Goal: Complete application form

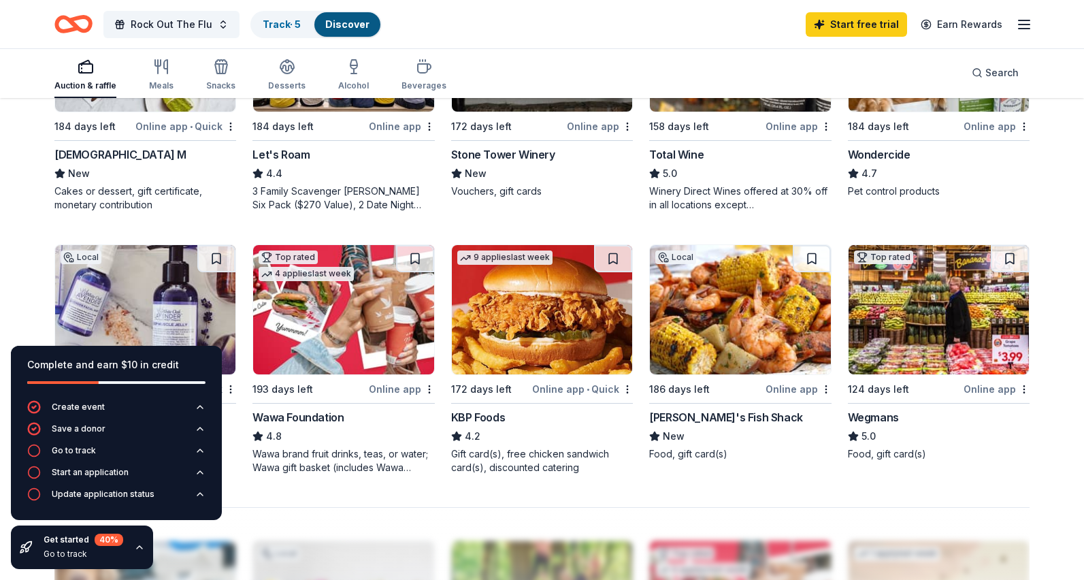
scroll to position [763, 0]
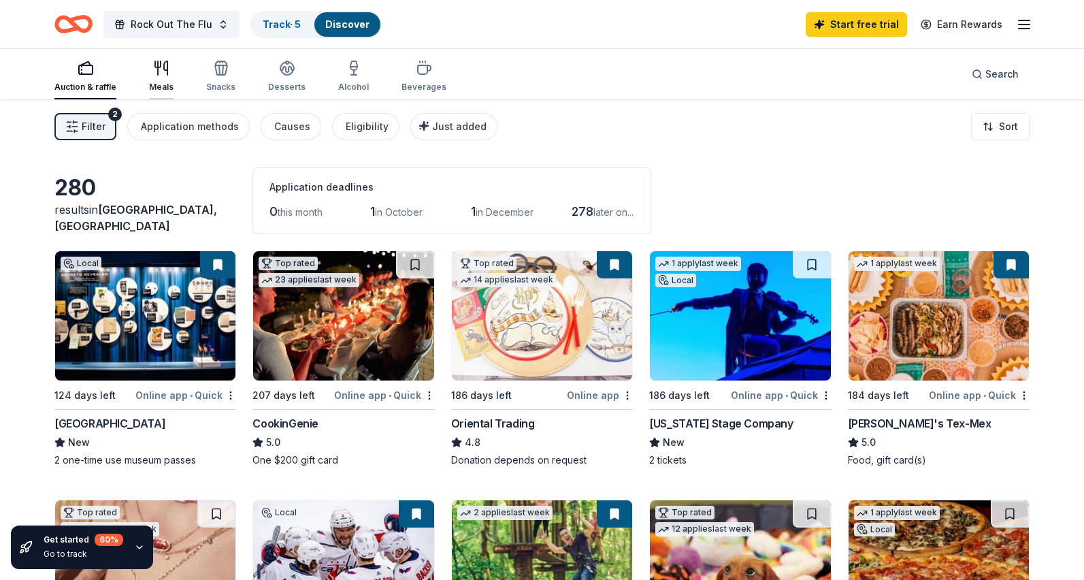
click at [158, 69] on icon "button" at bounding box center [158, 68] width 0 height 14
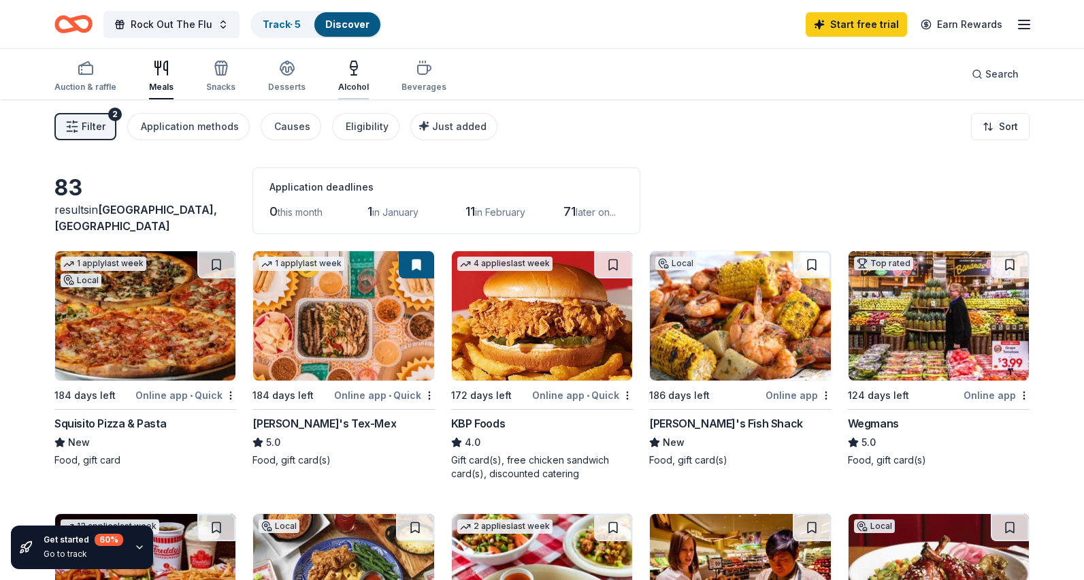
click at [350, 69] on icon "button" at bounding box center [353, 65] width 7 height 9
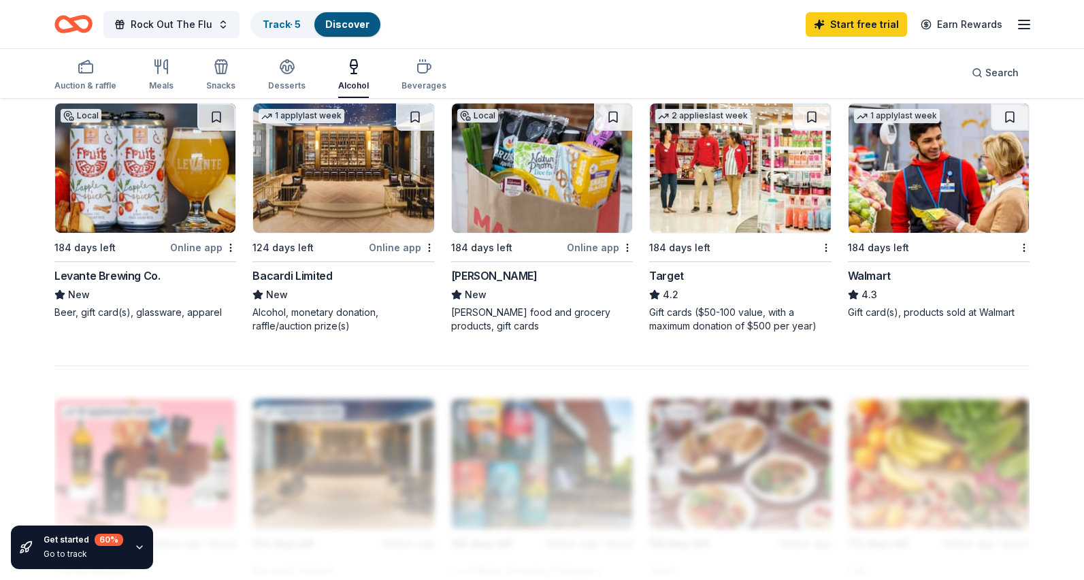
scroll to position [938, 0]
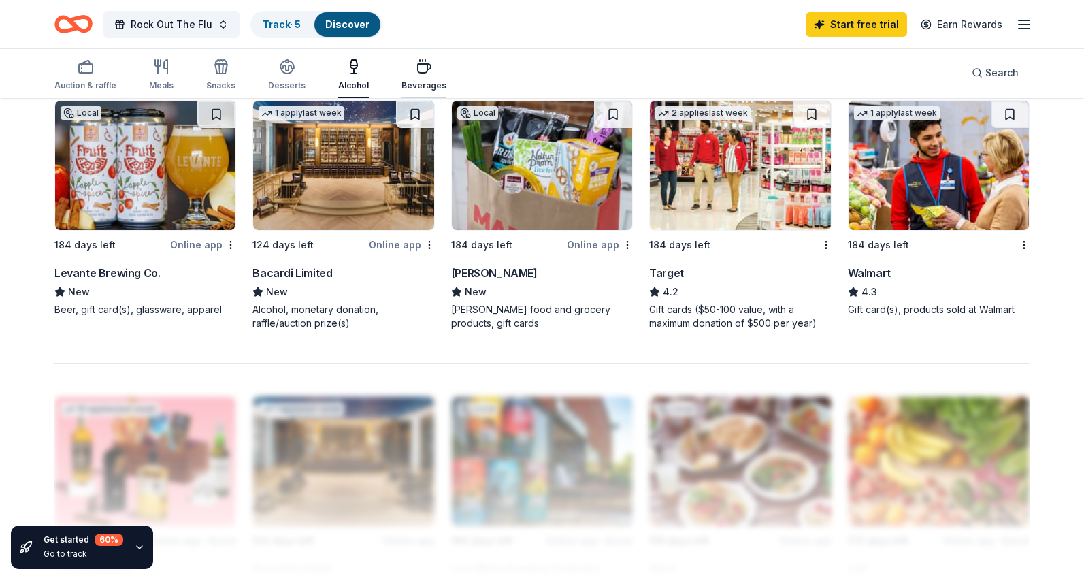
click at [420, 64] on icon "button" at bounding box center [424, 68] width 13 height 9
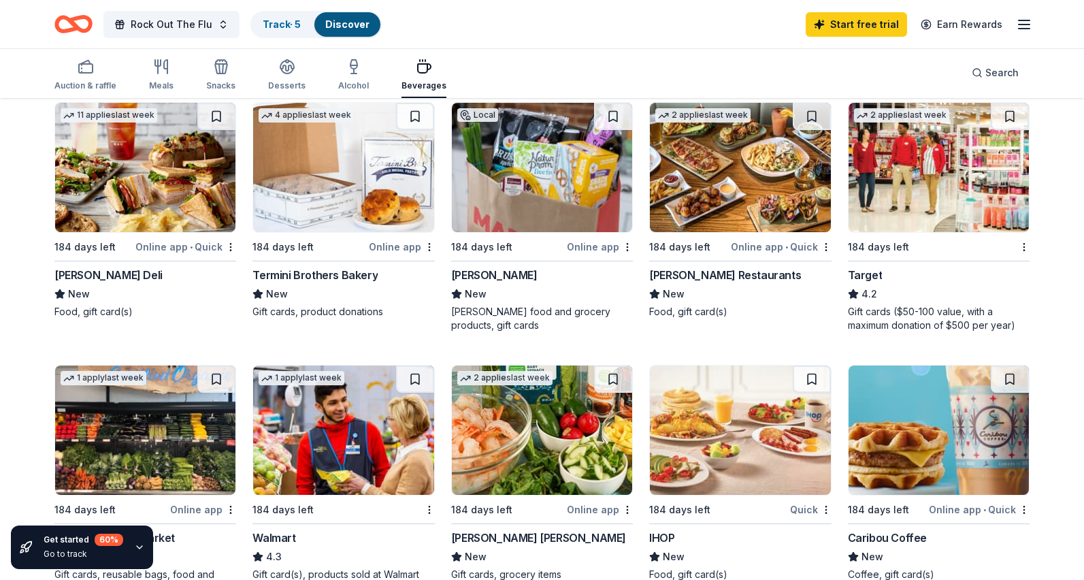
scroll to position [673, 0]
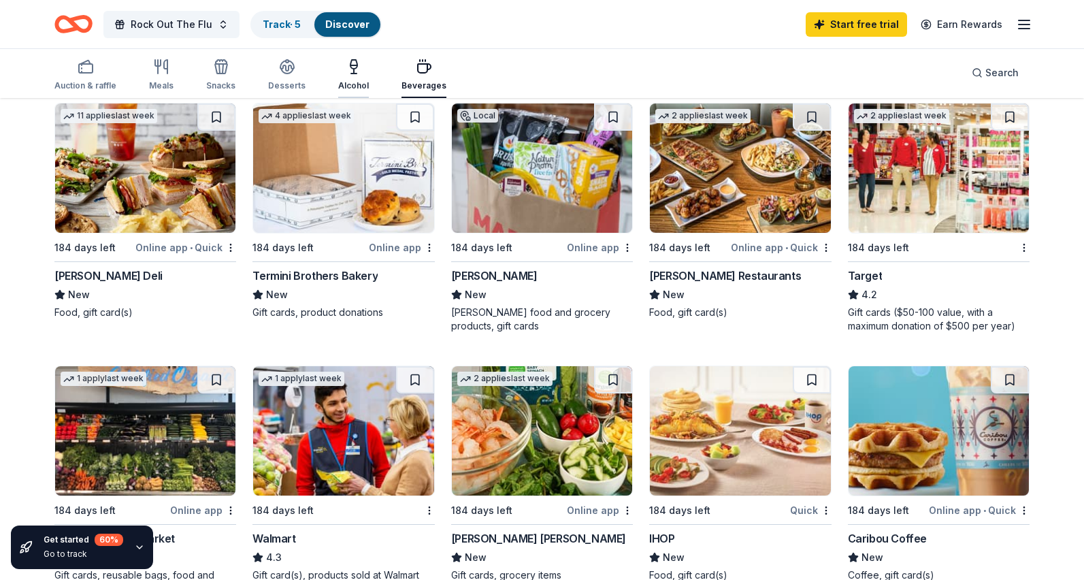
click at [349, 67] on icon "button" at bounding box center [354, 67] width 16 height 16
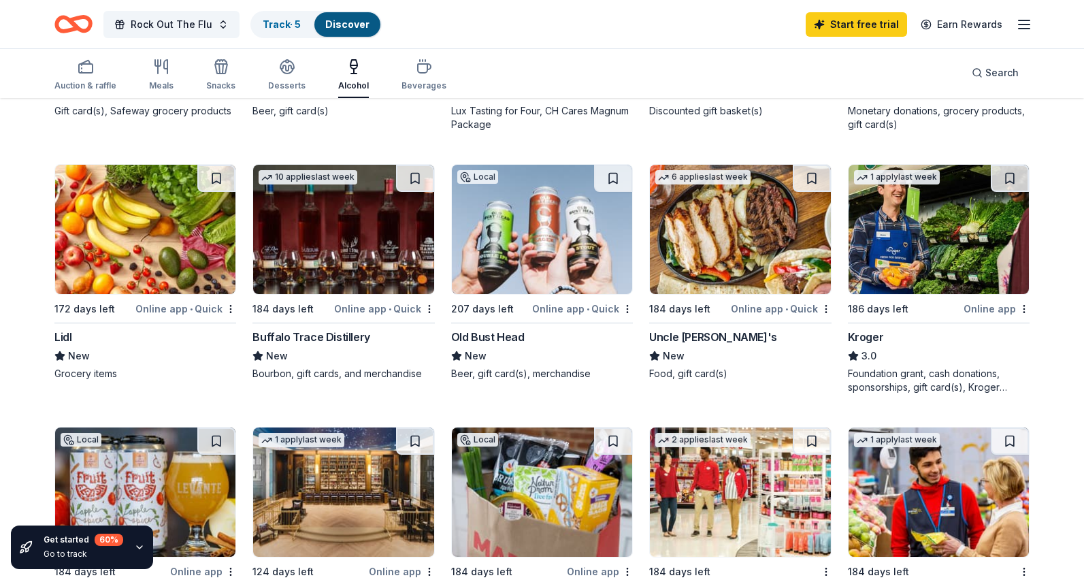
scroll to position [614, 0]
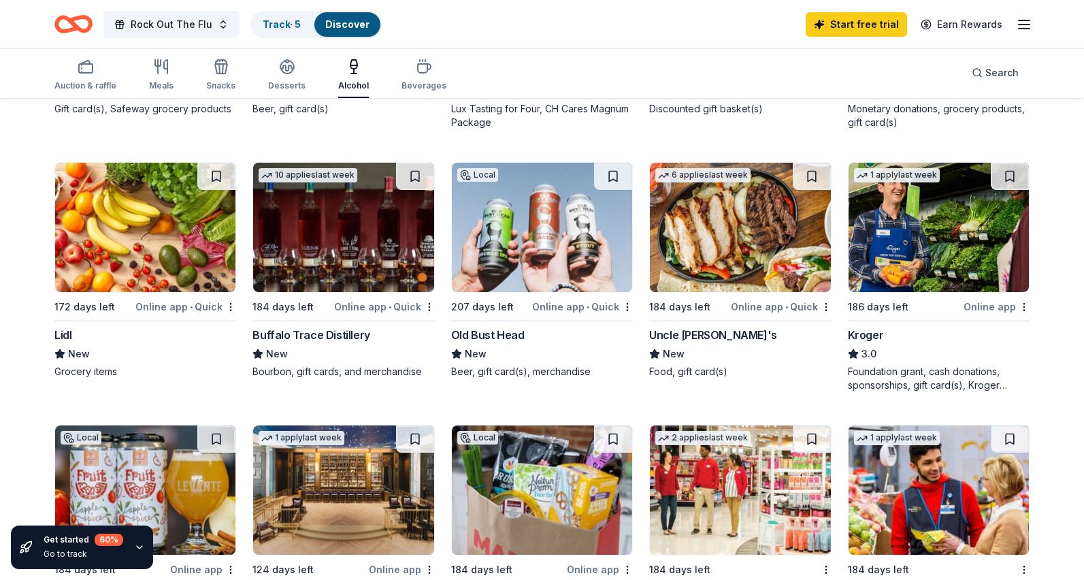
click at [341, 261] on img at bounding box center [343, 227] width 180 height 129
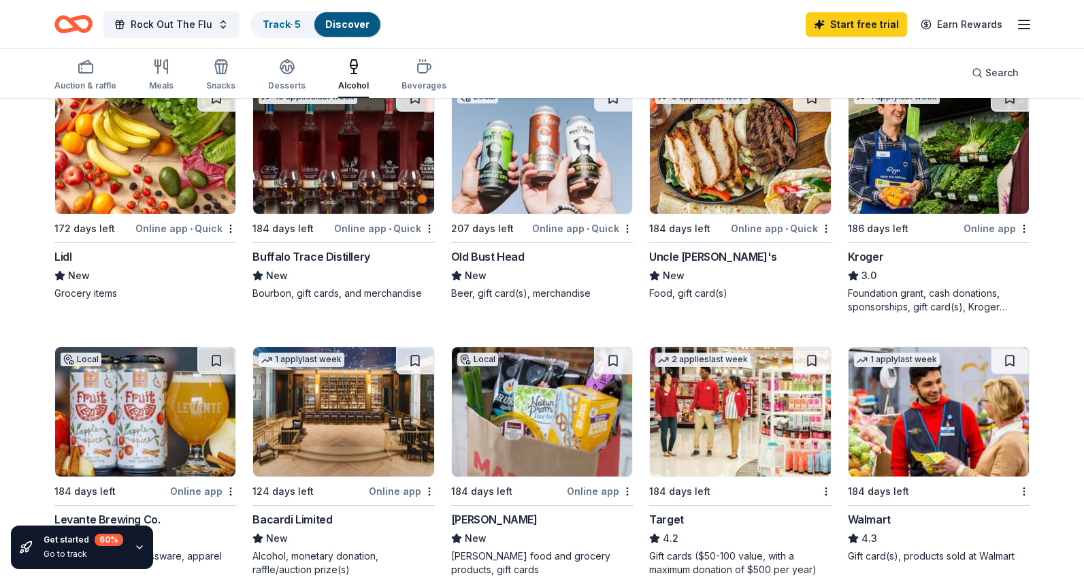
scroll to position [901, 0]
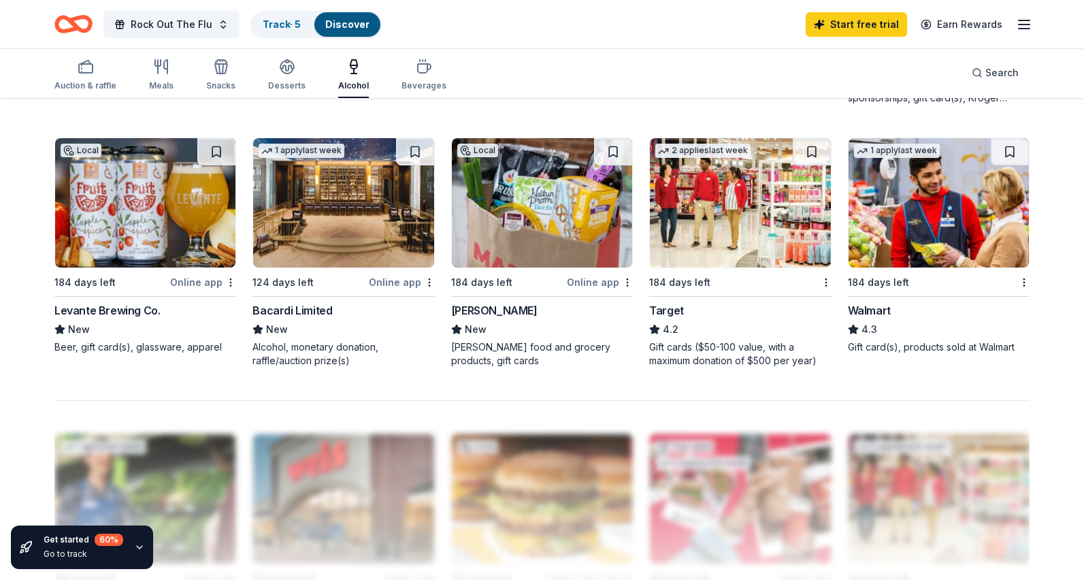
click at [320, 234] on img at bounding box center [343, 202] width 180 height 129
click at [356, 199] on img at bounding box center [343, 202] width 180 height 129
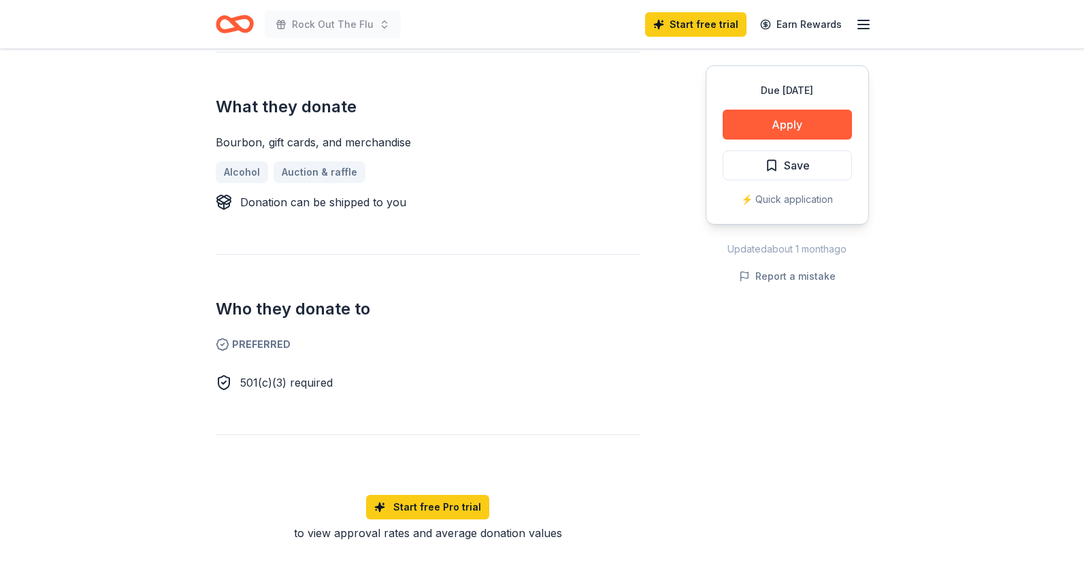
scroll to position [305, 0]
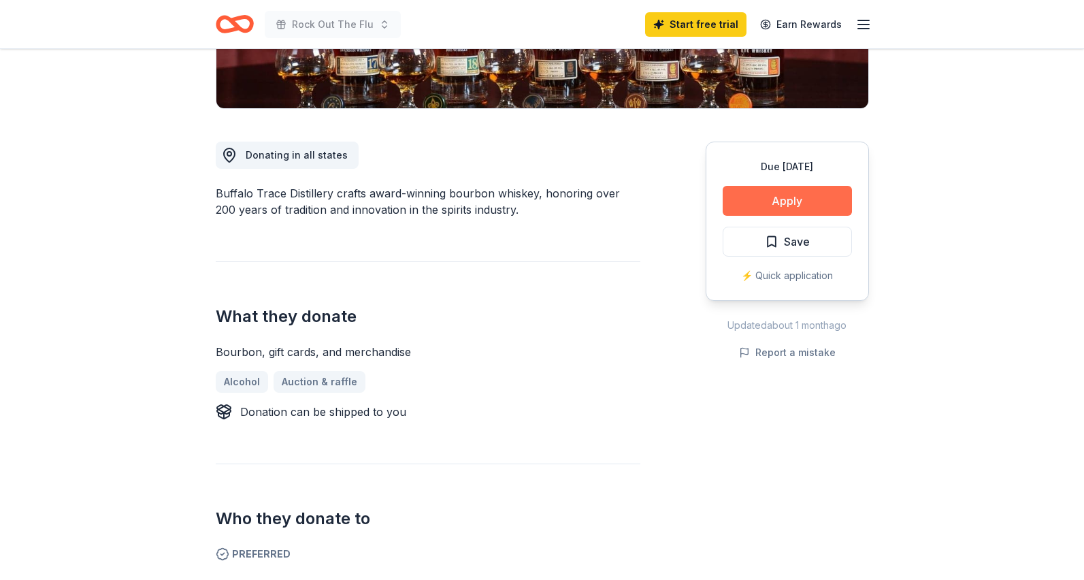
click at [767, 190] on button "Apply" at bounding box center [786, 201] width 129 height 30
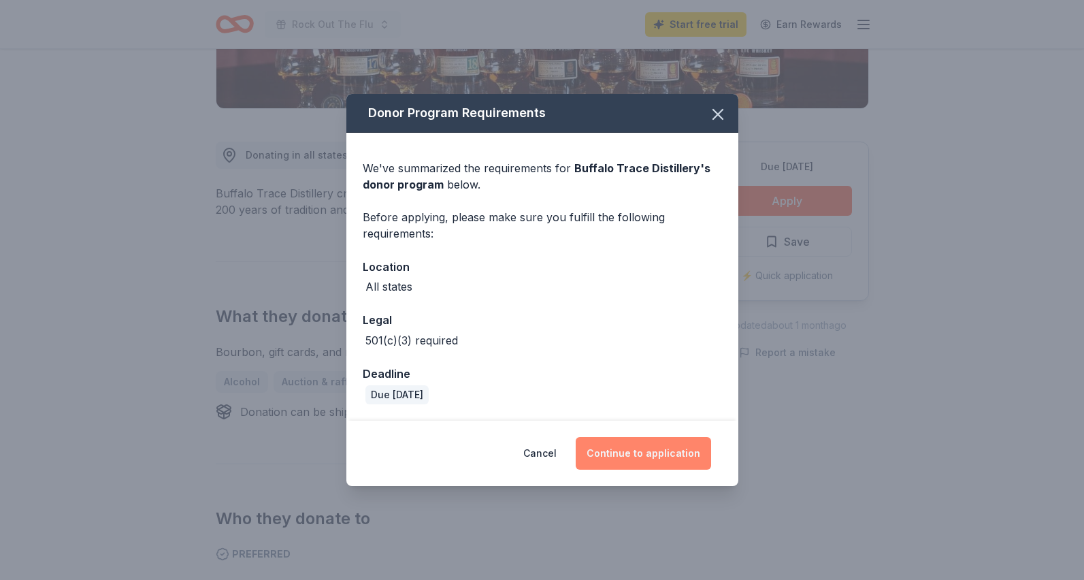
click at [621, 454] on button "Continue to application" at bounding box center [643, 453] width 135 height 33
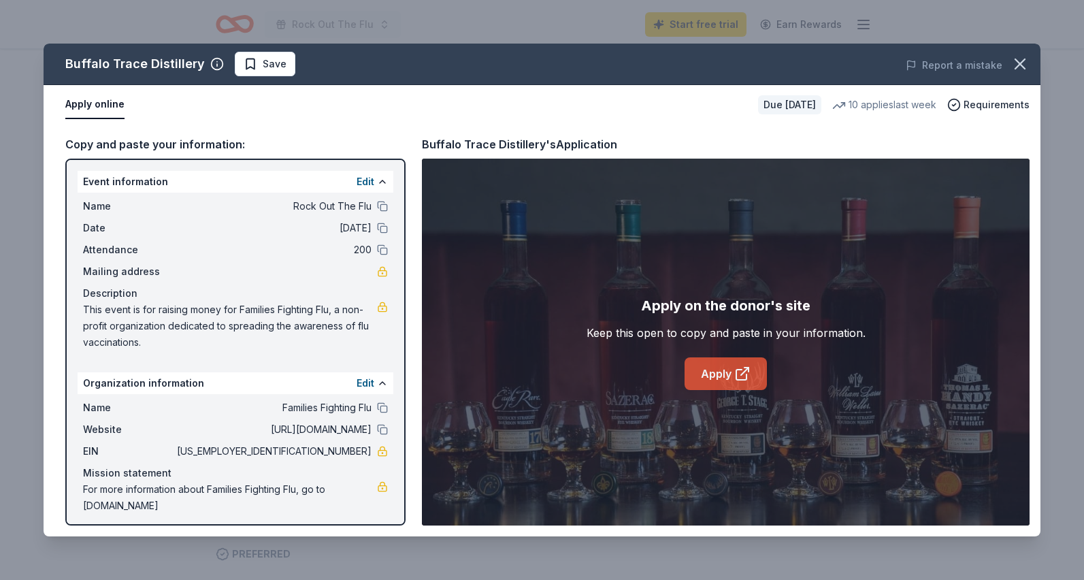
click at [701, 378] on link "Apply" at bounding box center [725, 373] width 82 height 33
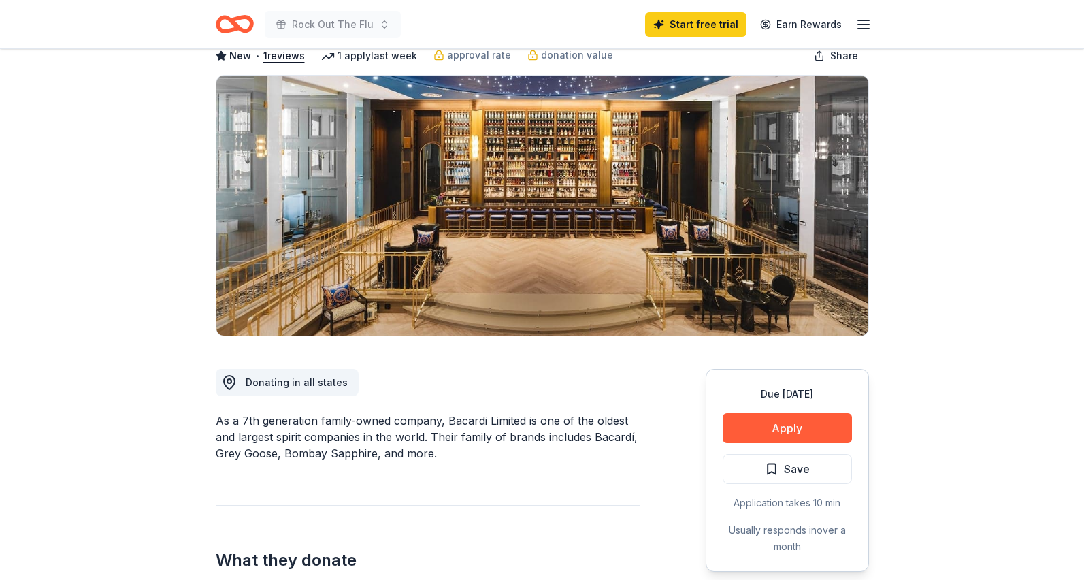
scroll to position [78, 0]
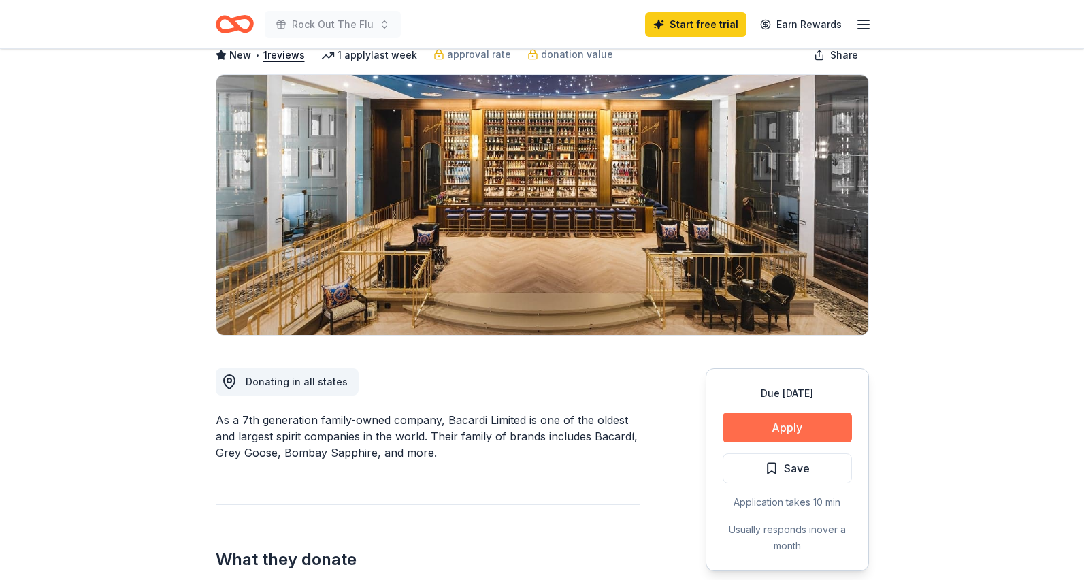
click at [766, 429] on button "Apply" at bounding box center [786, 427] width 129 height 30
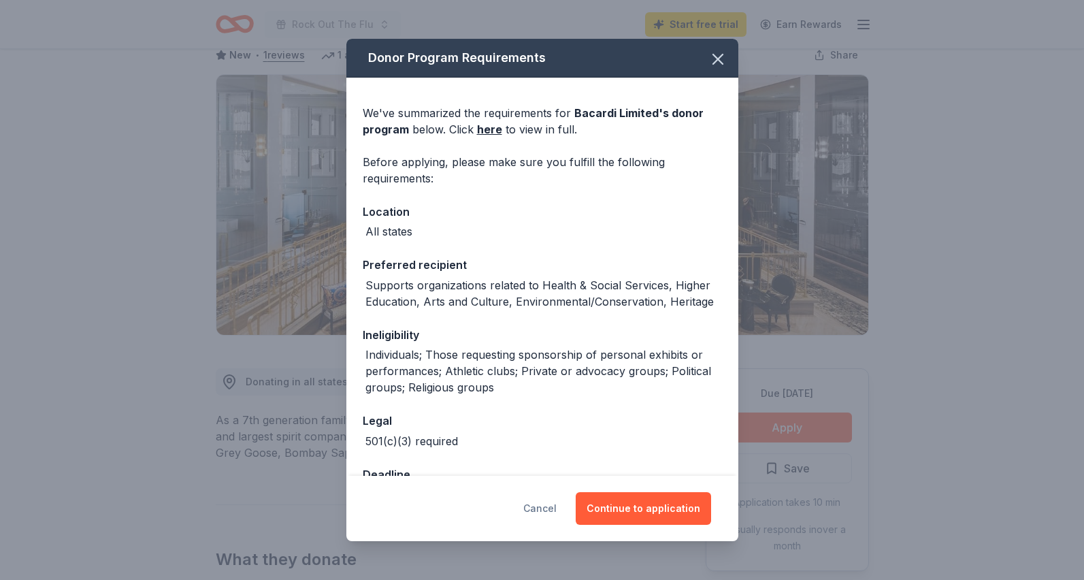
click at [548, 505] on button "Cancel" at bounding box center [539, 508] width 33 height 33
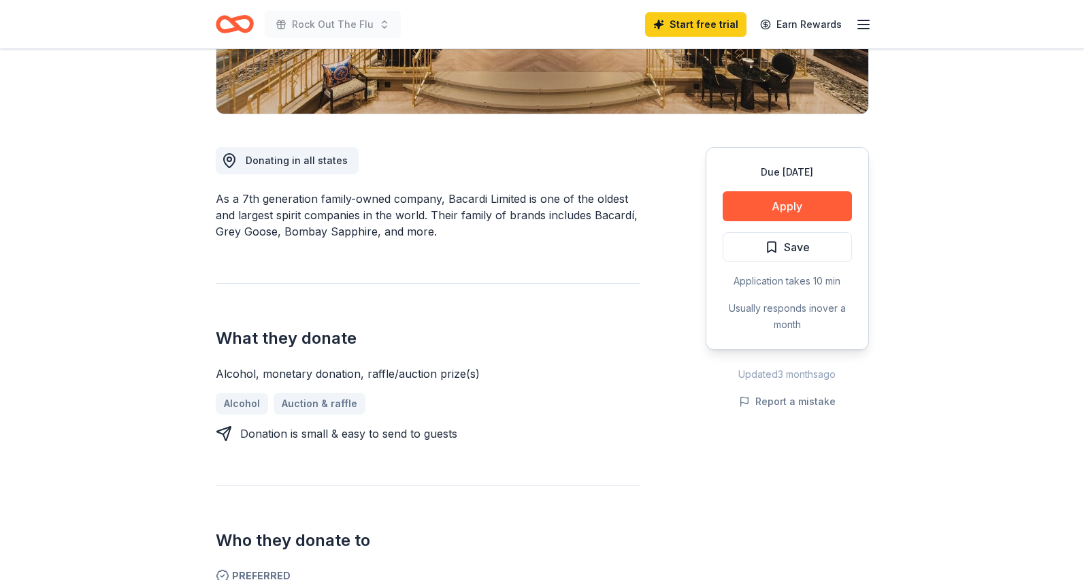
scroll to position [328, 0]
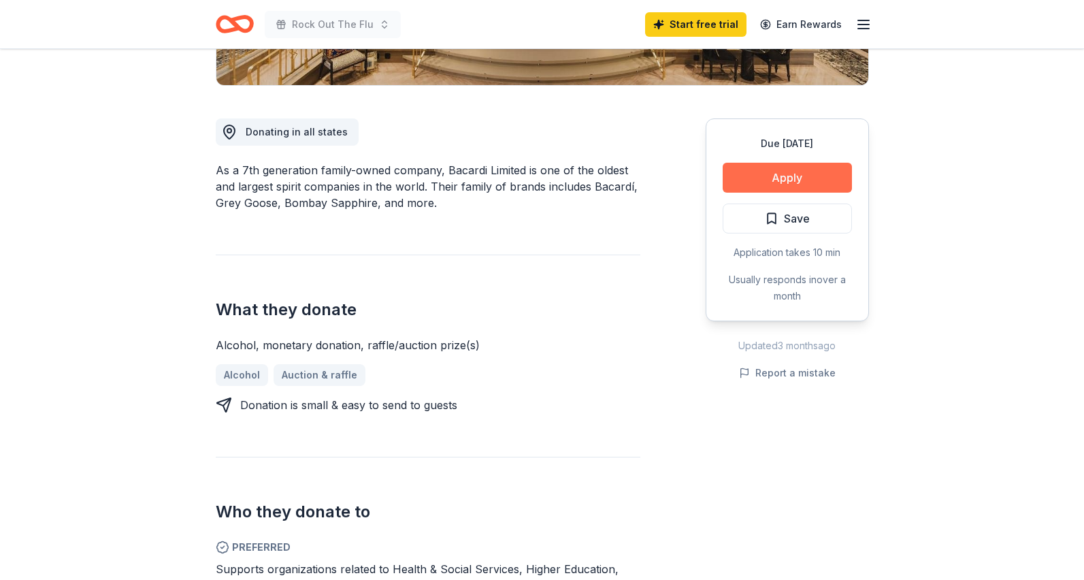
click at [763, 172] on button "Apply" at bounding box center [786, 178] width 129 height 30
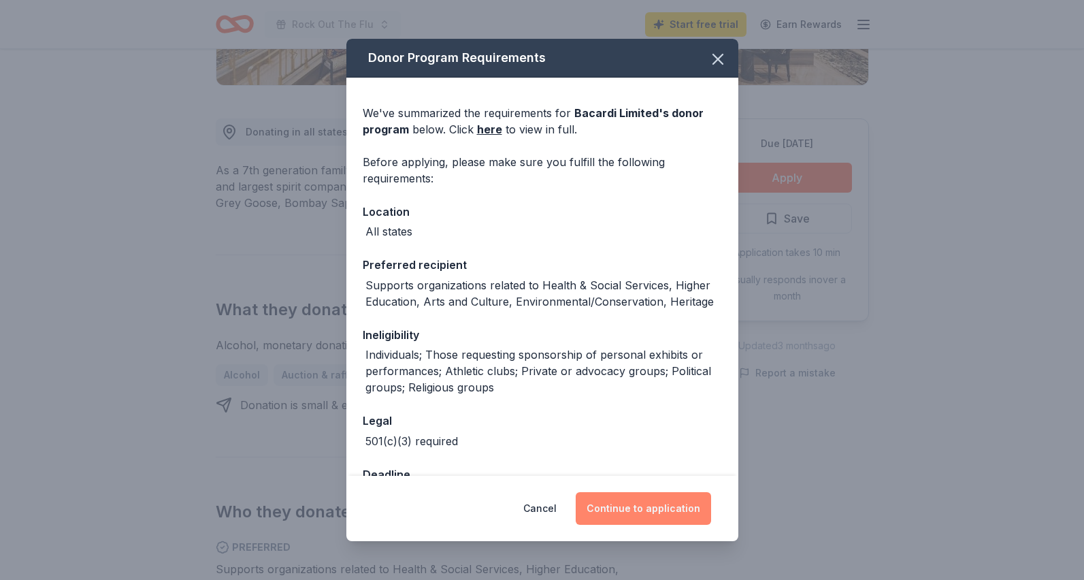
click at [615, 516] on button "Continue to application" at bounding box center [643, 508] width 135 height 33
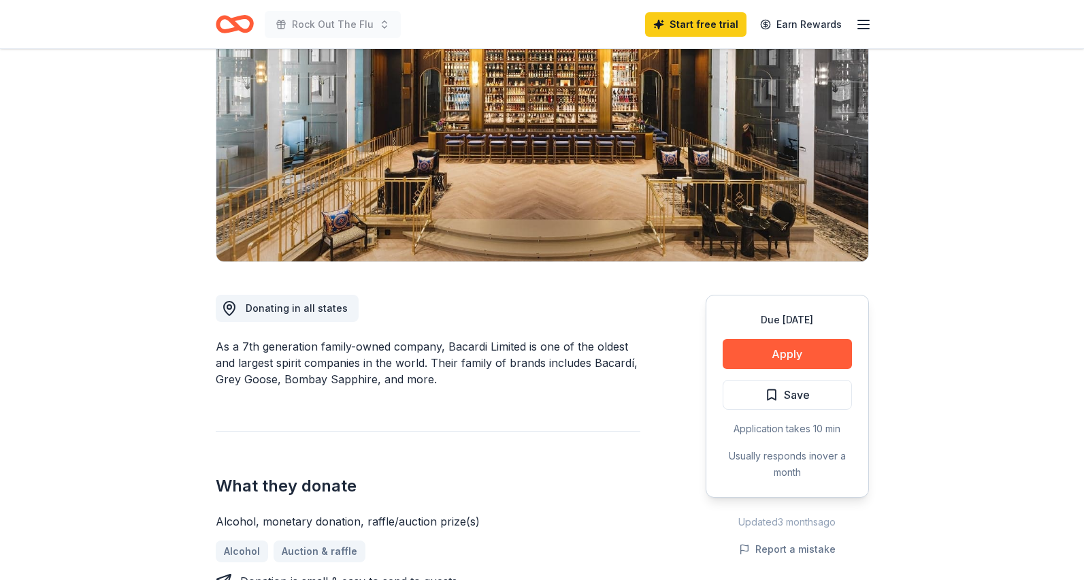
scroll to position [230, 0]
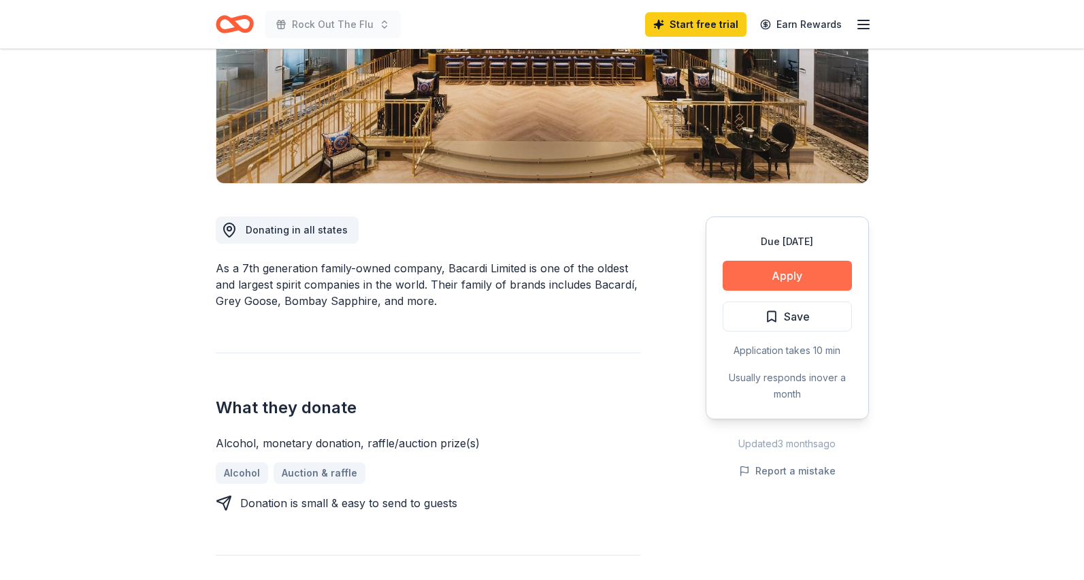
click at [756, 276] on button "Apply" at bounding box center [786, 276] width 129 height 30
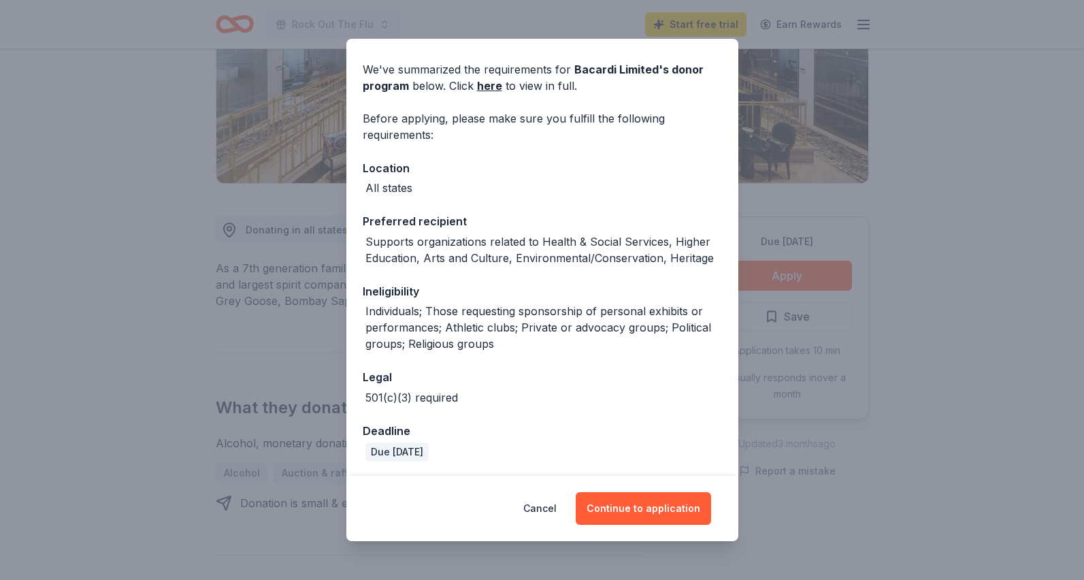
scroll to position [46, 0]
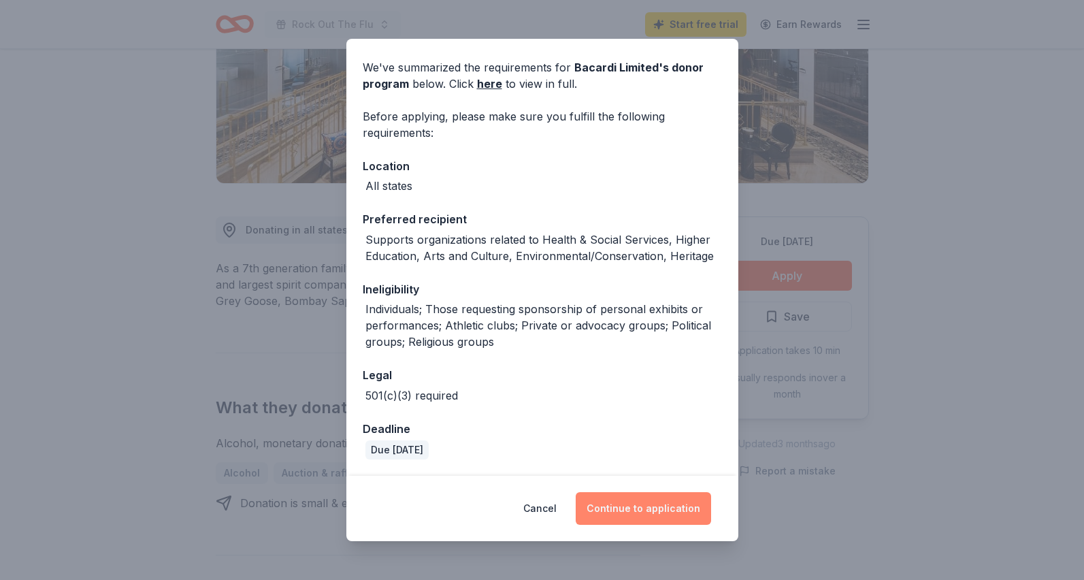
click at [628, 506] on button "Continue to application" at bounding box center [643, 508] width 135 height 33
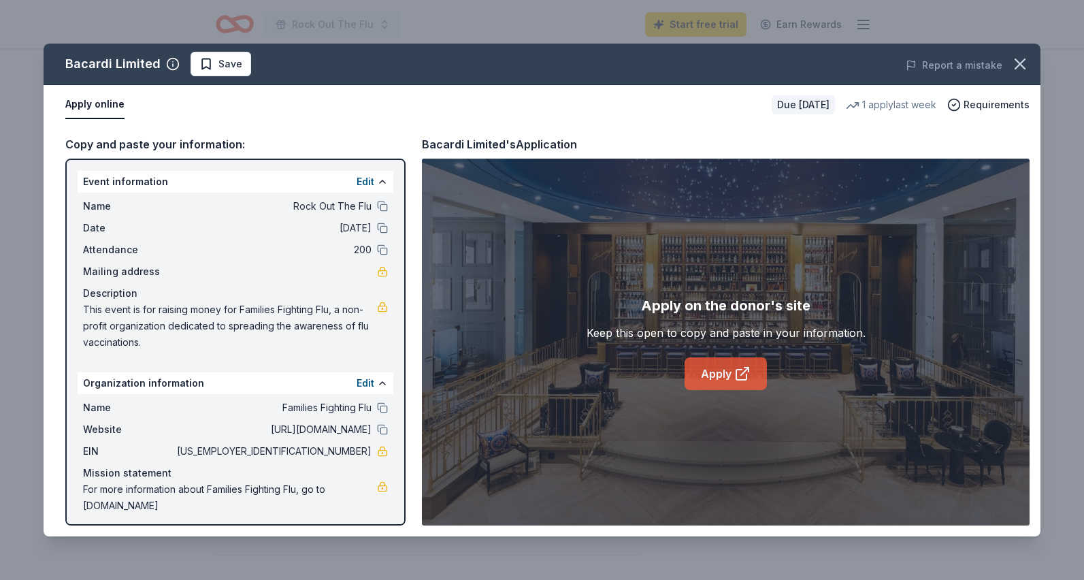
click at [712, 375] on link "Apply" at bounding box center [725, 373] width 82 height 33
